Goal: Task Accomplishment & Management: Complete application form

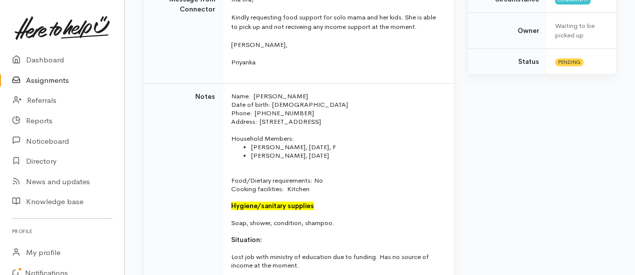
scroll to position [50, 0]
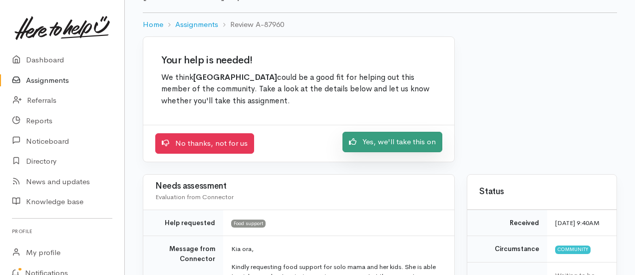
click at [388, 132] on link "Yes, we'll take this on" at bounding box center [393, 142] width 100 height 20
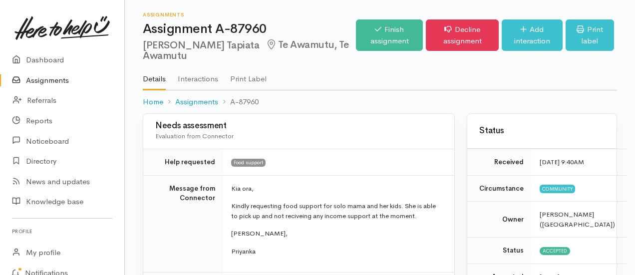
scroll to position [50, 0]
